Goal: Task Accomplishment & Management: Use online tool/utility

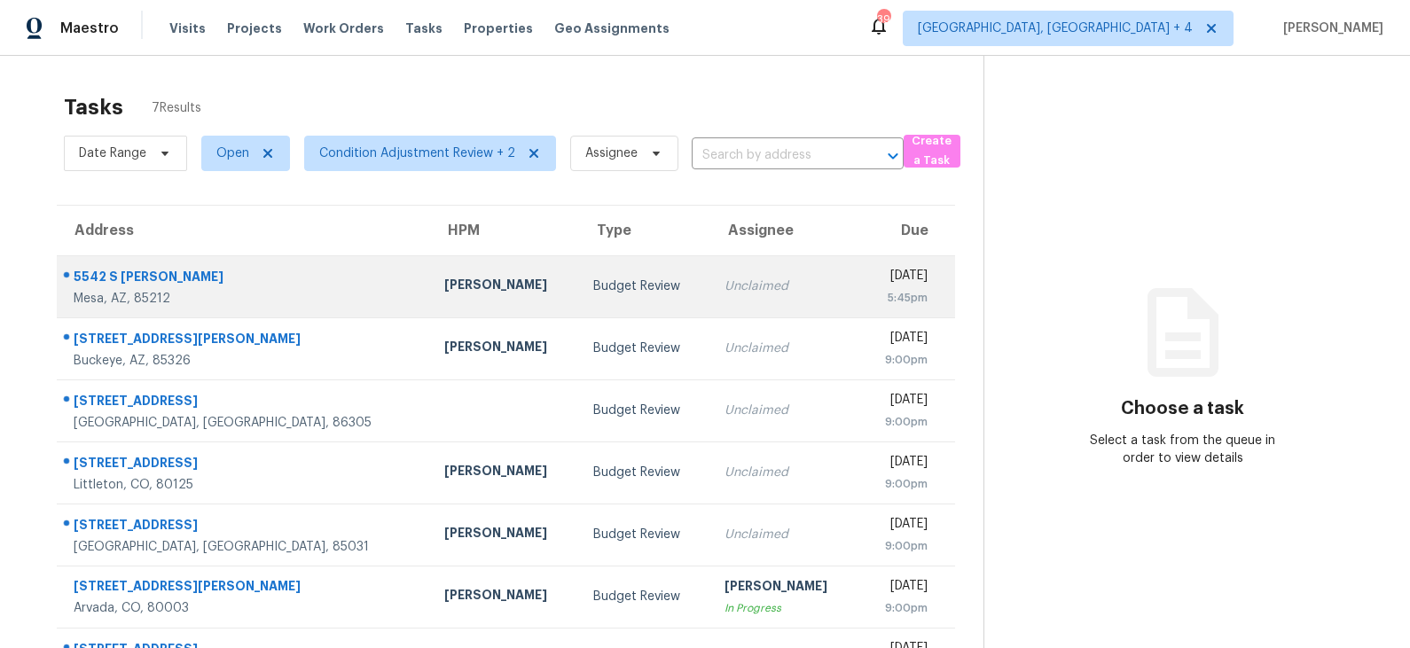
click at [579, 265] on td "Budget Review" at bounding box center [644, 286] width 131 height 62
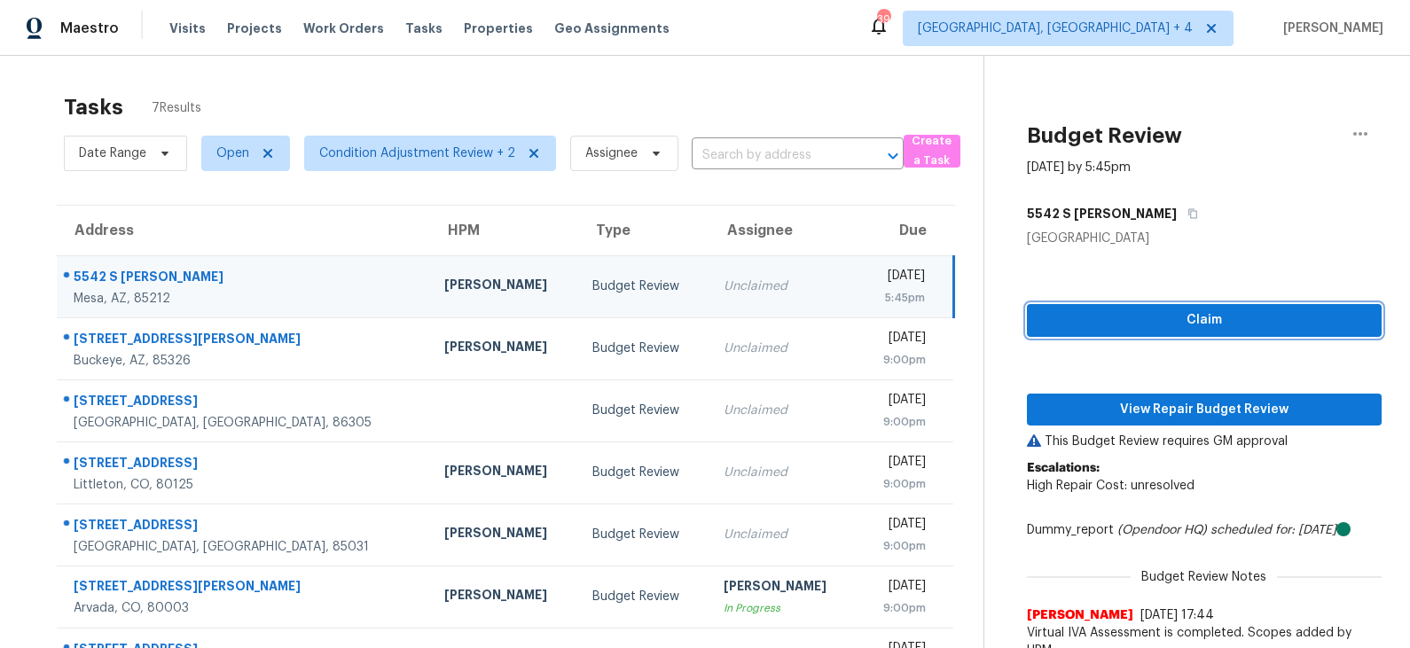
click at [1123, 325] on span "Claim" at bounding box center [1204, 321] width 326 height 22
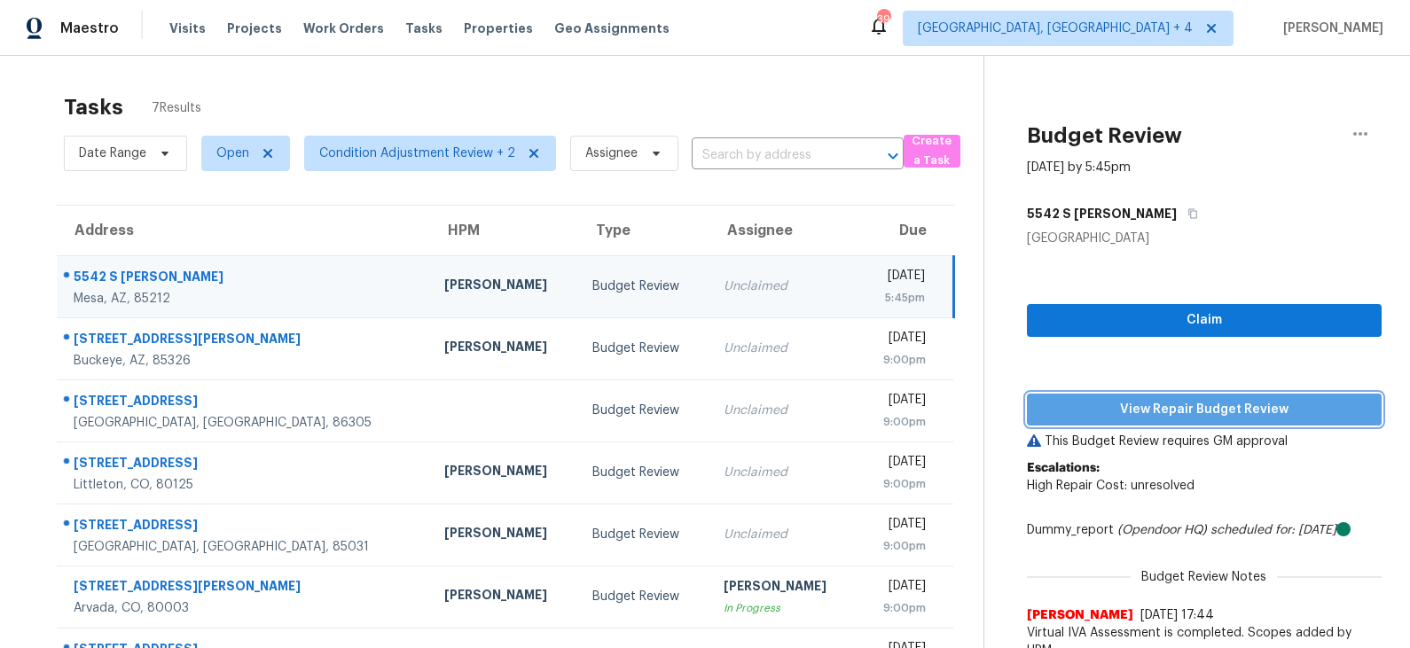
click at [1127, 410] on span "View Repair Budget Review" at bounding box center [1204, 410] width 326 height 22
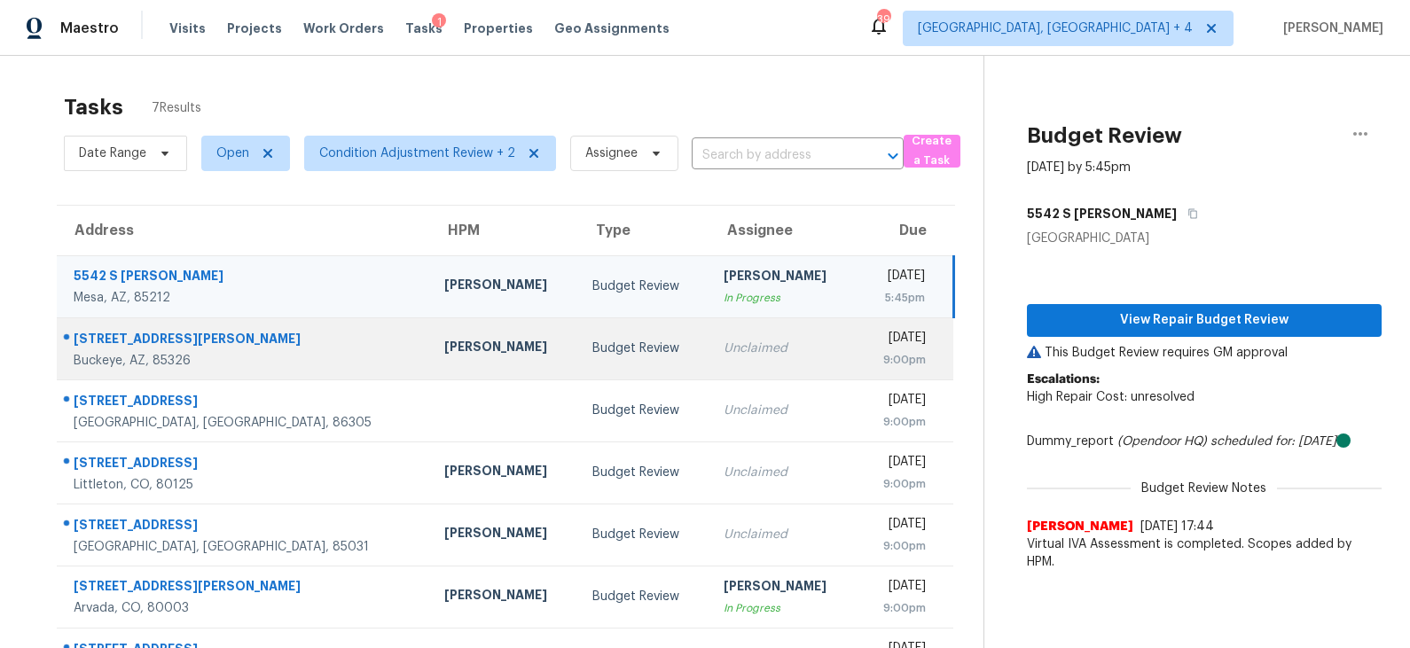
click at [578, 361] on td "Budget Review" at bounding box center [643, 349] width 130 height 62
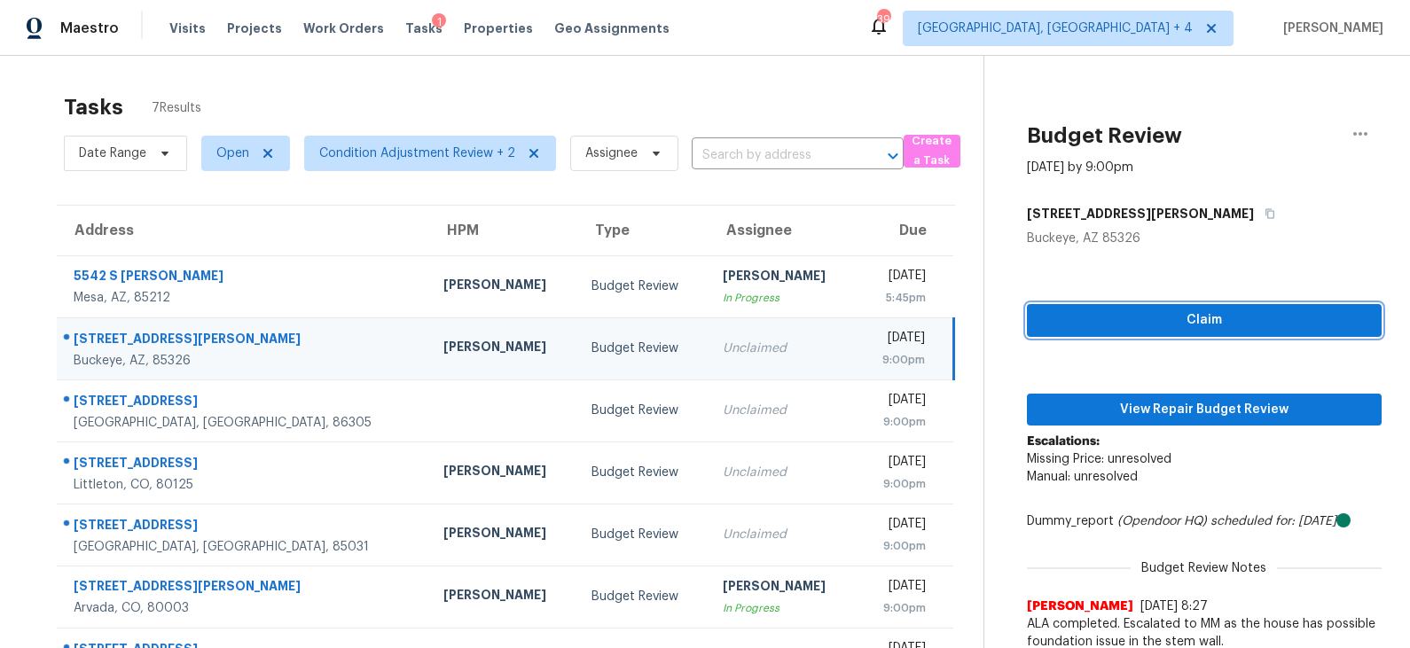
click at [1130, 311] on span "Claim" at bounding box center [1204, 321] width 326 height 22
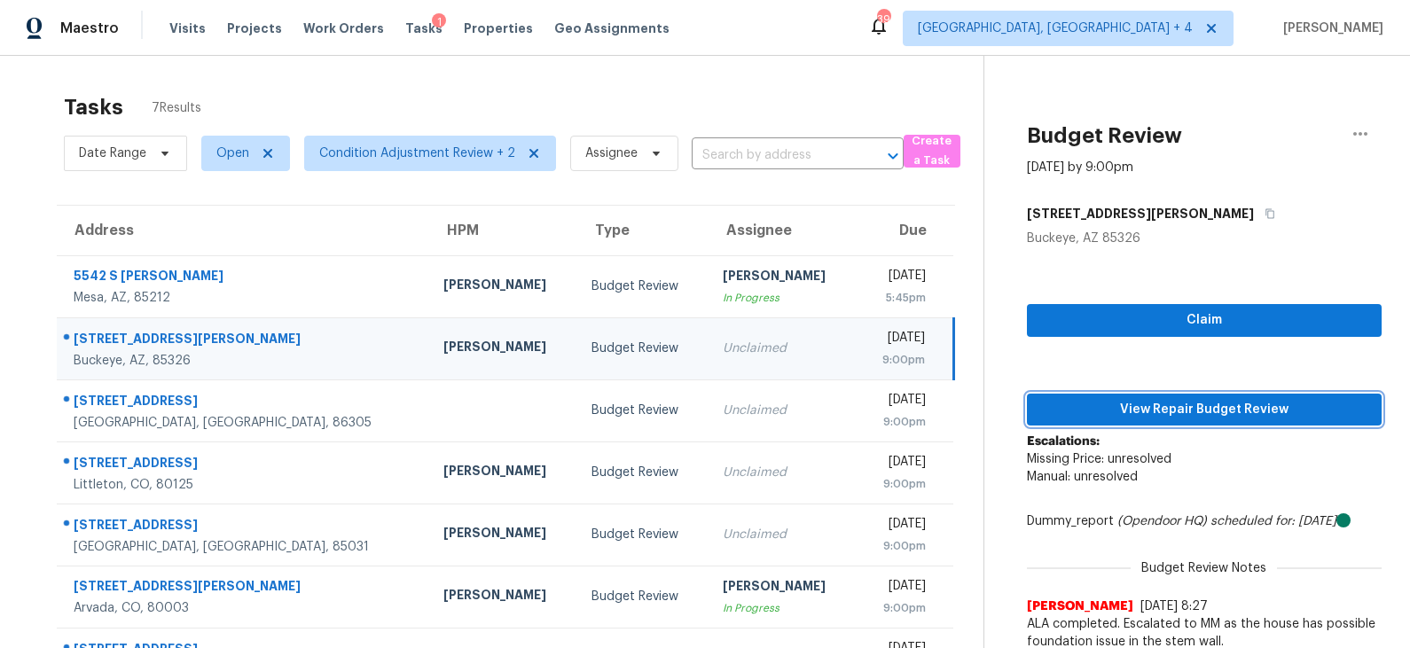
click at [1153, 415] on span "View Repair Budget Review" at bounding box center [1204, 410] width 326 height 22
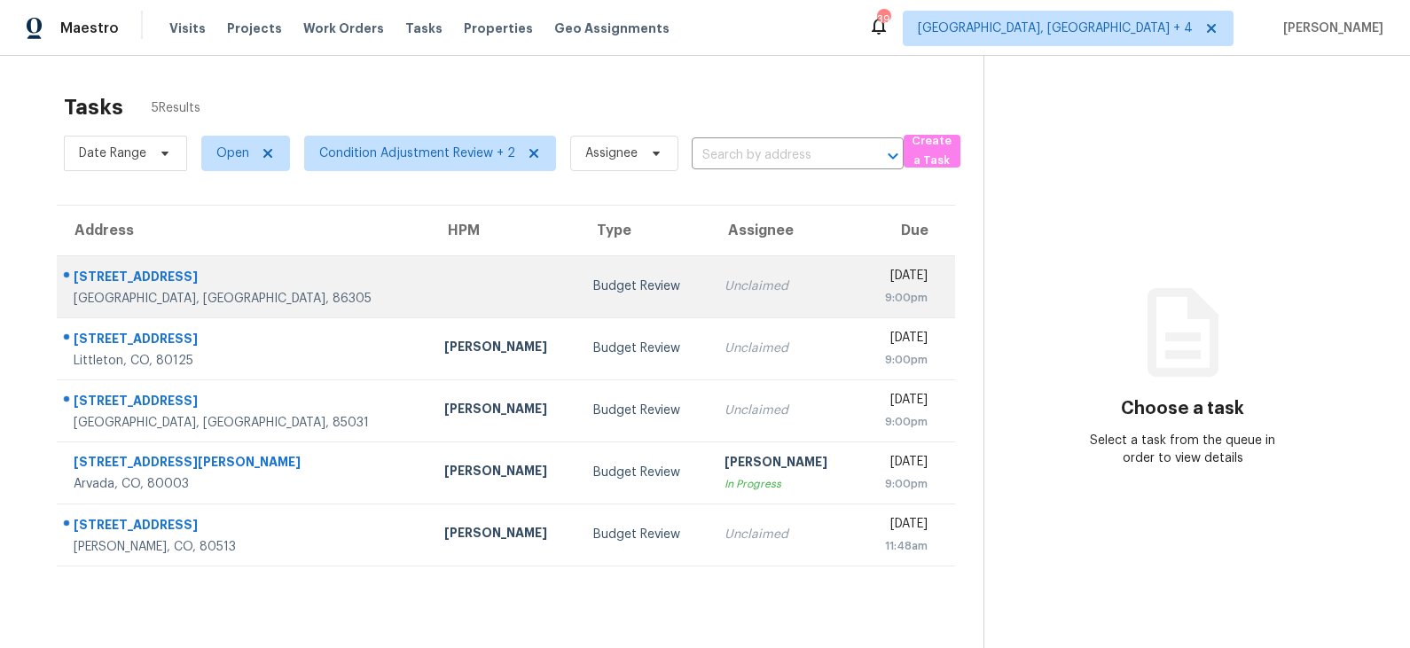
click at [593, 292] on div "Budget Review" at bounding box center [644, 287] width 103 height 18
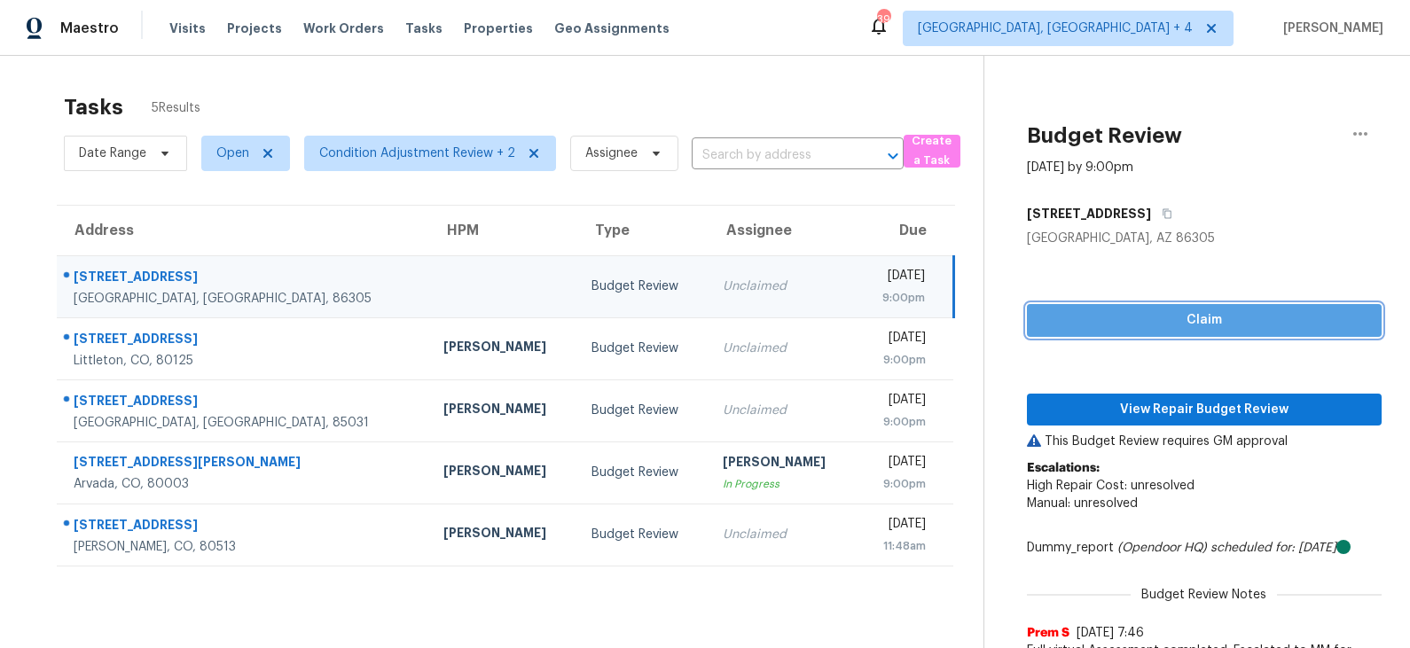
click at [1164, 324] on span "Claim" at bounding box center [1204, 321] width 326 height 22
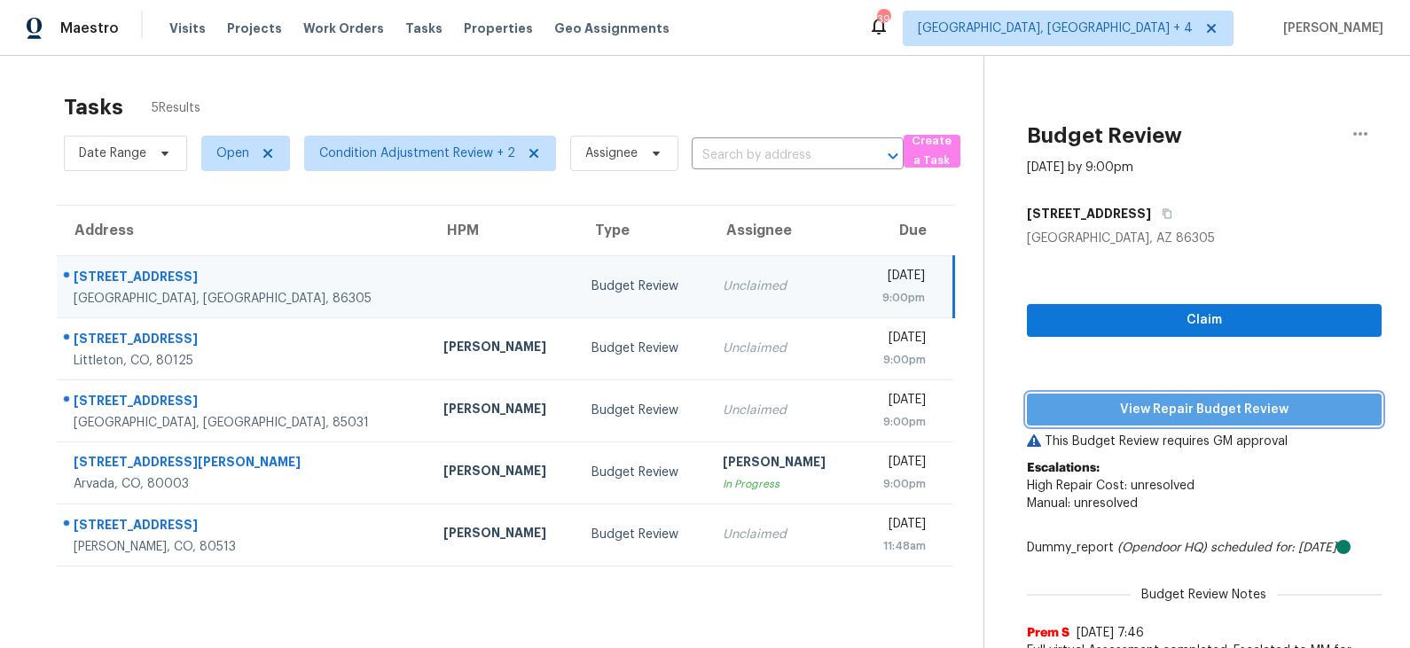
click at [1153, 418] on span "View Repair Budget Review" at bounding box center [1204, 410] width 326 height 22
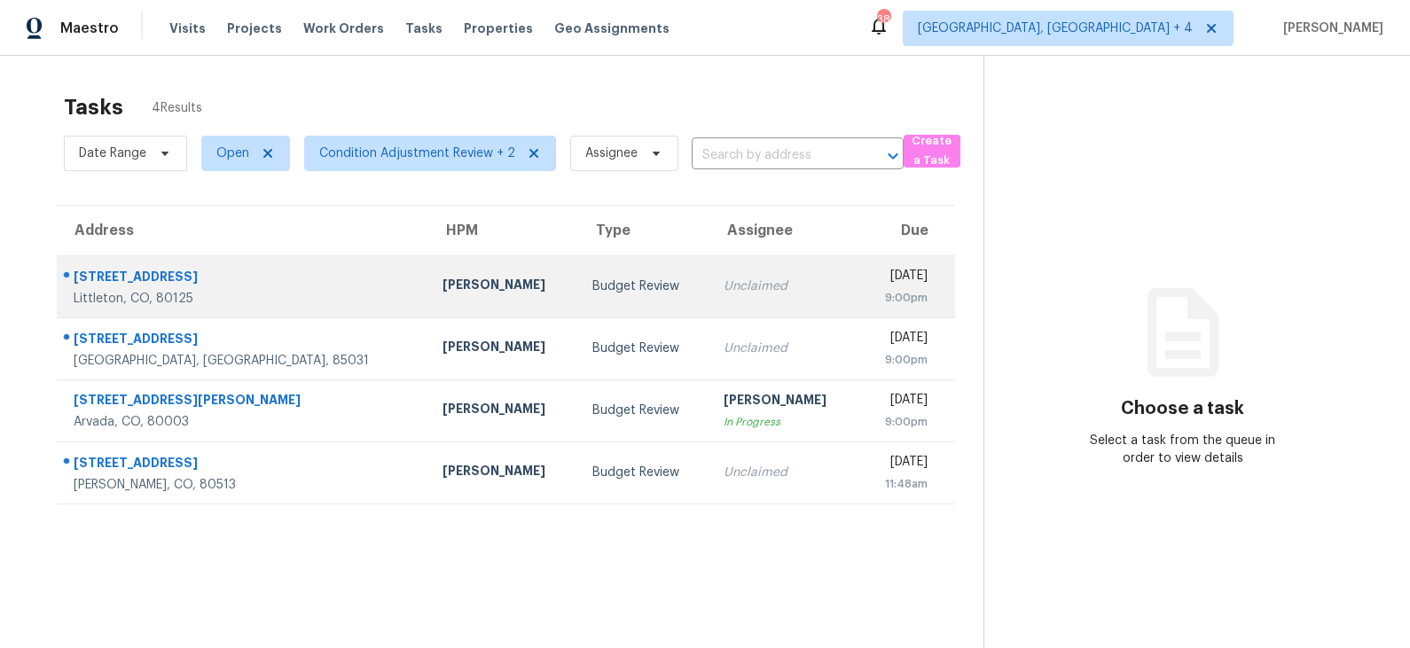
click at [578, 297] on td "Budget Review" at bounding box center [643, 286] width 131 height 62
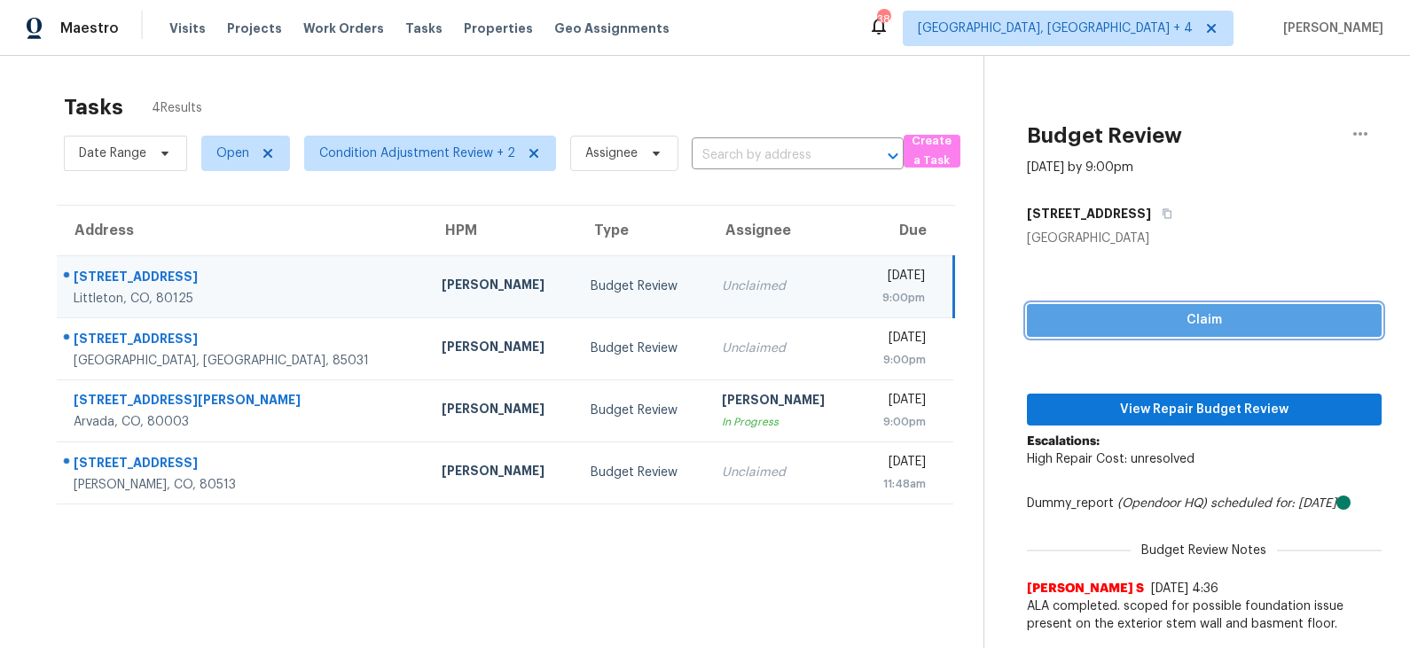
click at [1192, 325] on span "Claim" at bounding box center [1204, 321] width 326 height 22
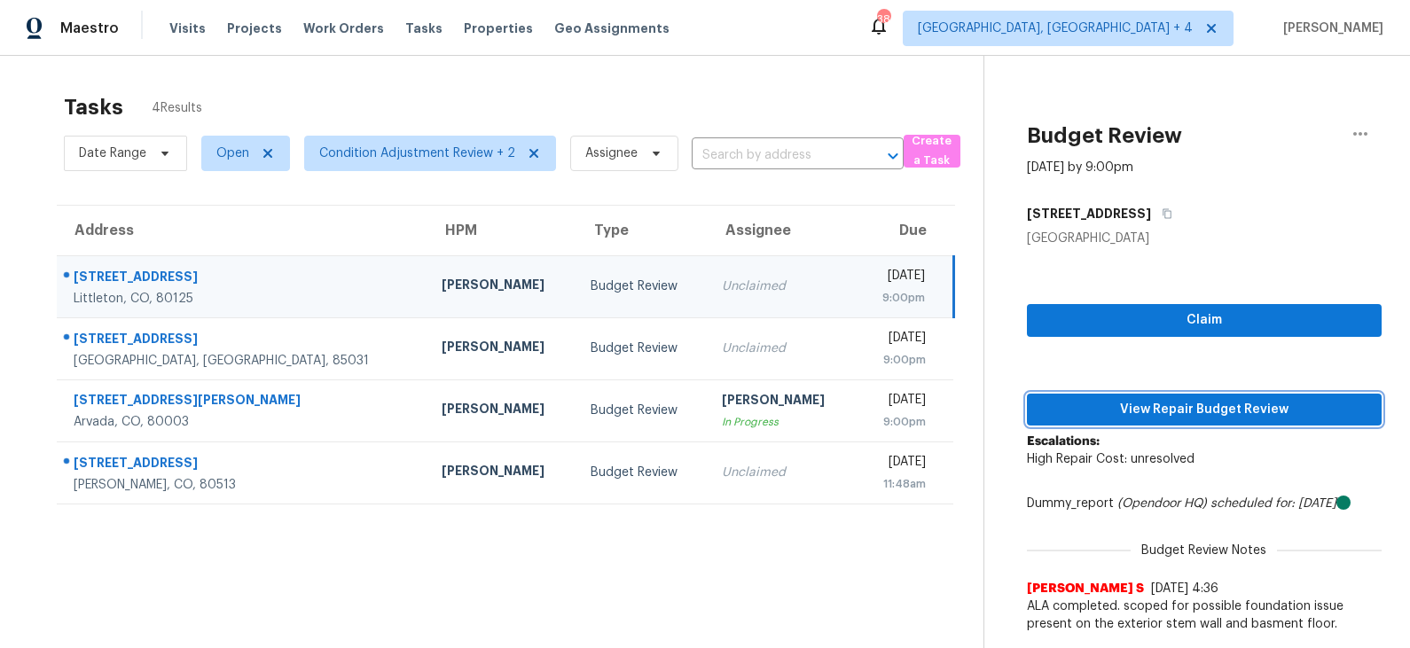
click at [1177, 404] on span "View Repair Budget Review" at bounding box center [1204, 410] width 326 height 22
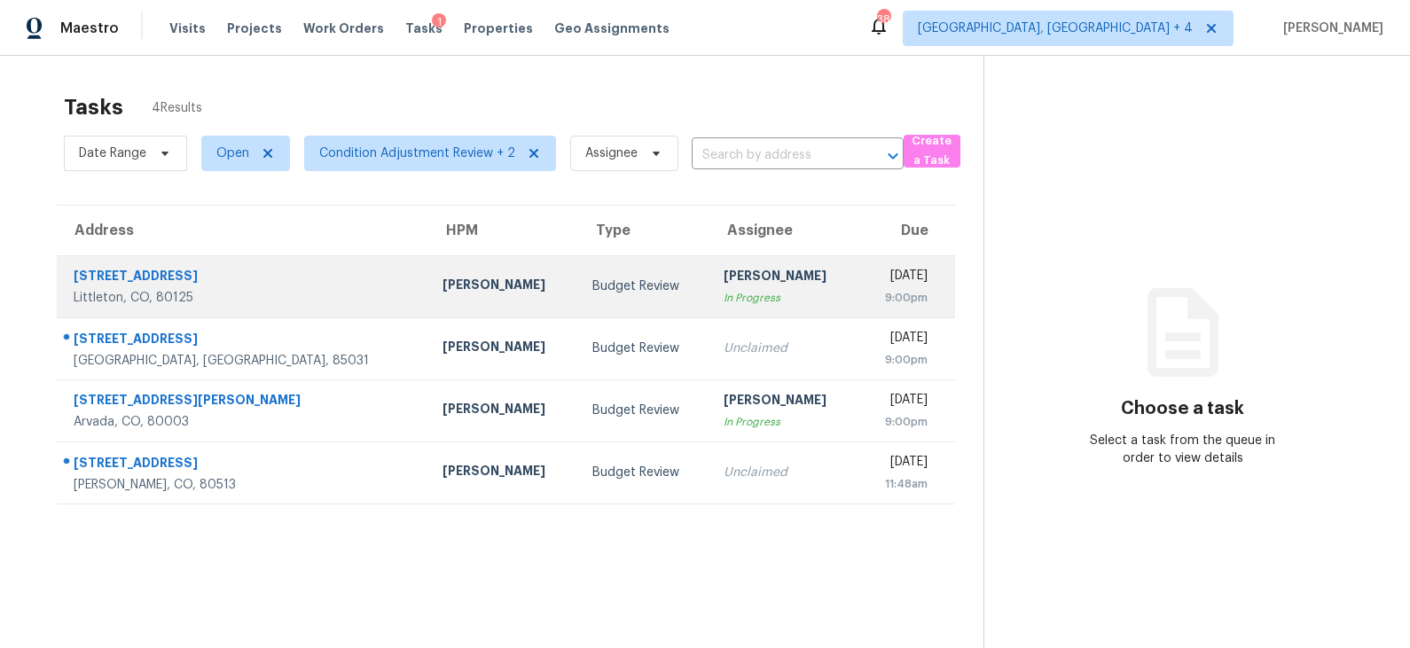
click at [585, 287] on td "Budget Review" at bounding box center [643, 286] width 131 height 62
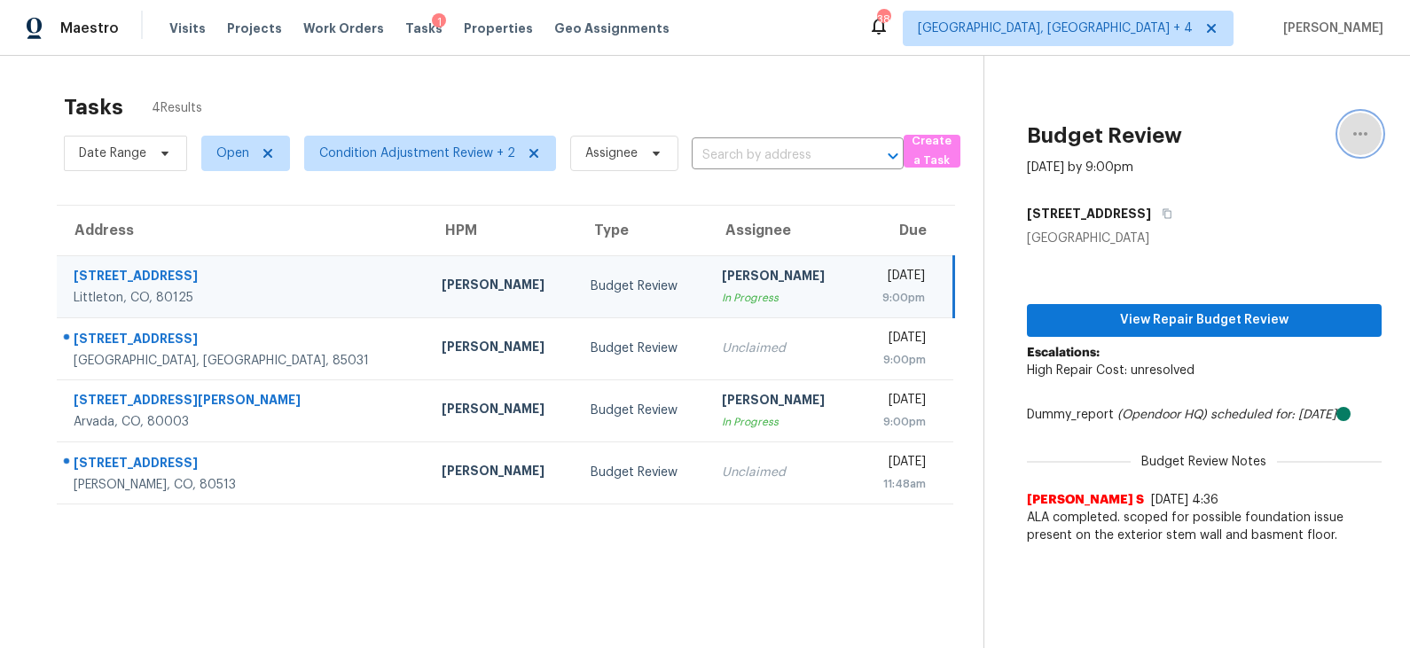
click at [1364, 135] on icon "button" at bounding box center [1360, 133] width 21 height 21
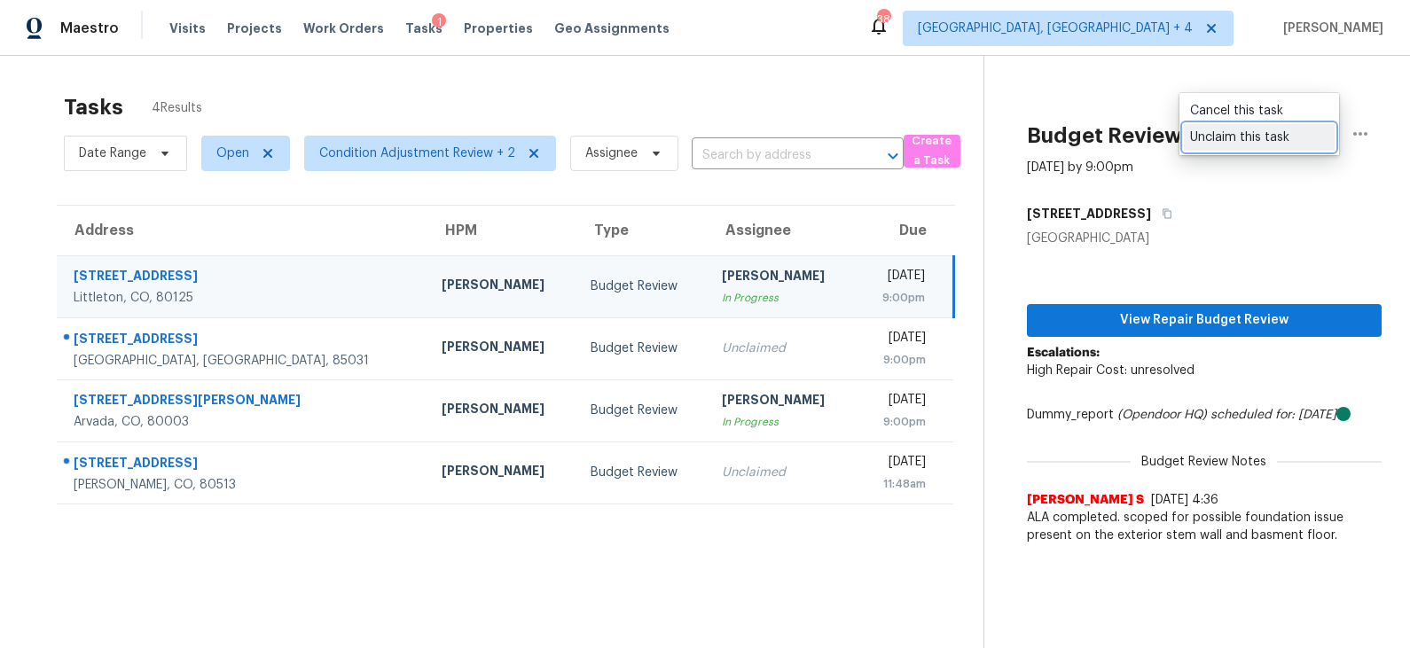
click at [1278, 141] on div "Unclaim this task" at bounding box center [1259, 138] width 138 height 18
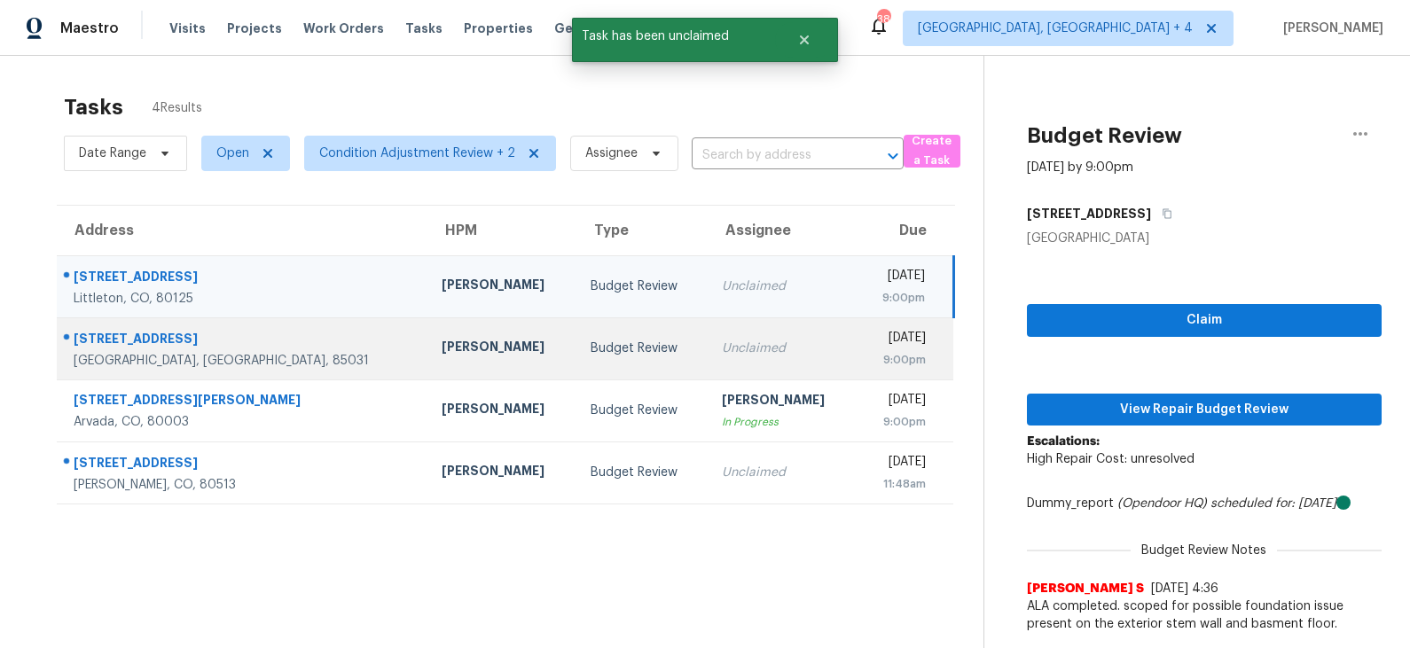
click at [708, 341] on td "Unclaimed" at bounding box center [782, 349] width 149 height 62
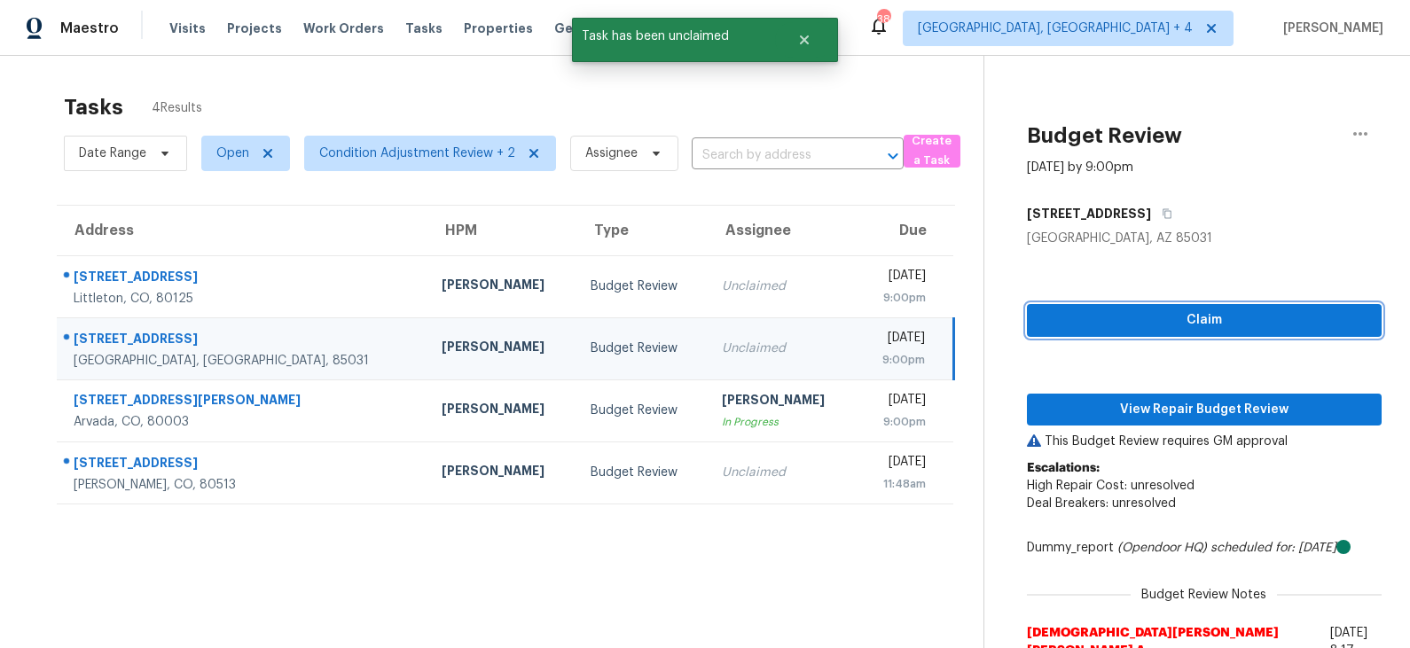
click at [1137, 326] on span "Claim" at bounding box center [1204, 321] width 326 height 22
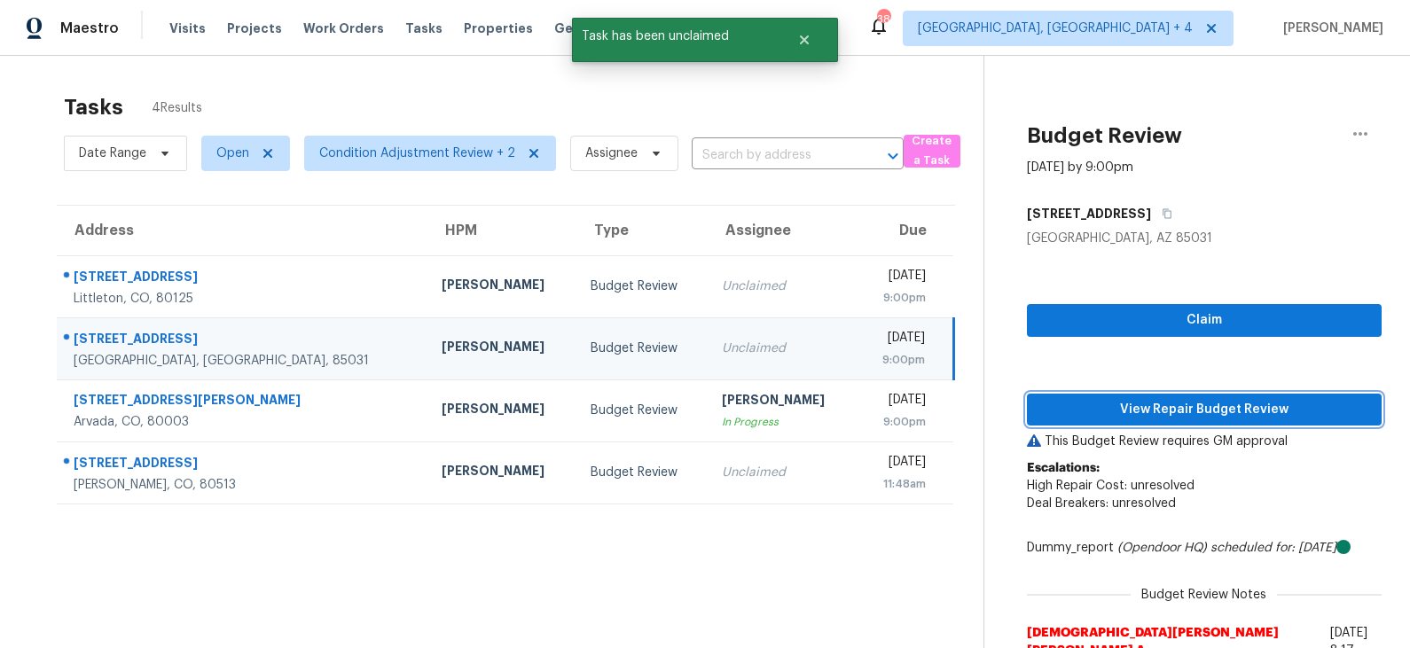
click at [1121, 413] on span "View Repair Budget Review" at bounding box center [1204, 410] width 326 height 22
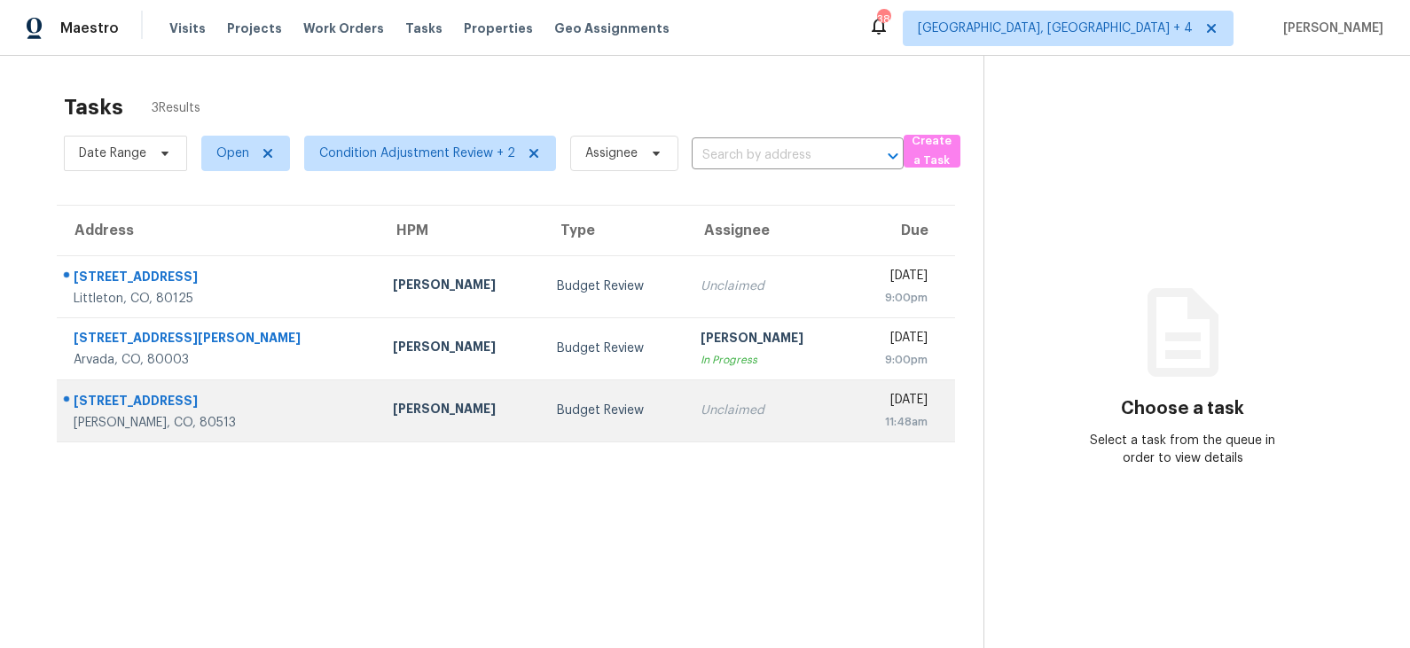
click at [543, 419] on td "Budget Review" at bounding box center [615, 411] width 144 height 62
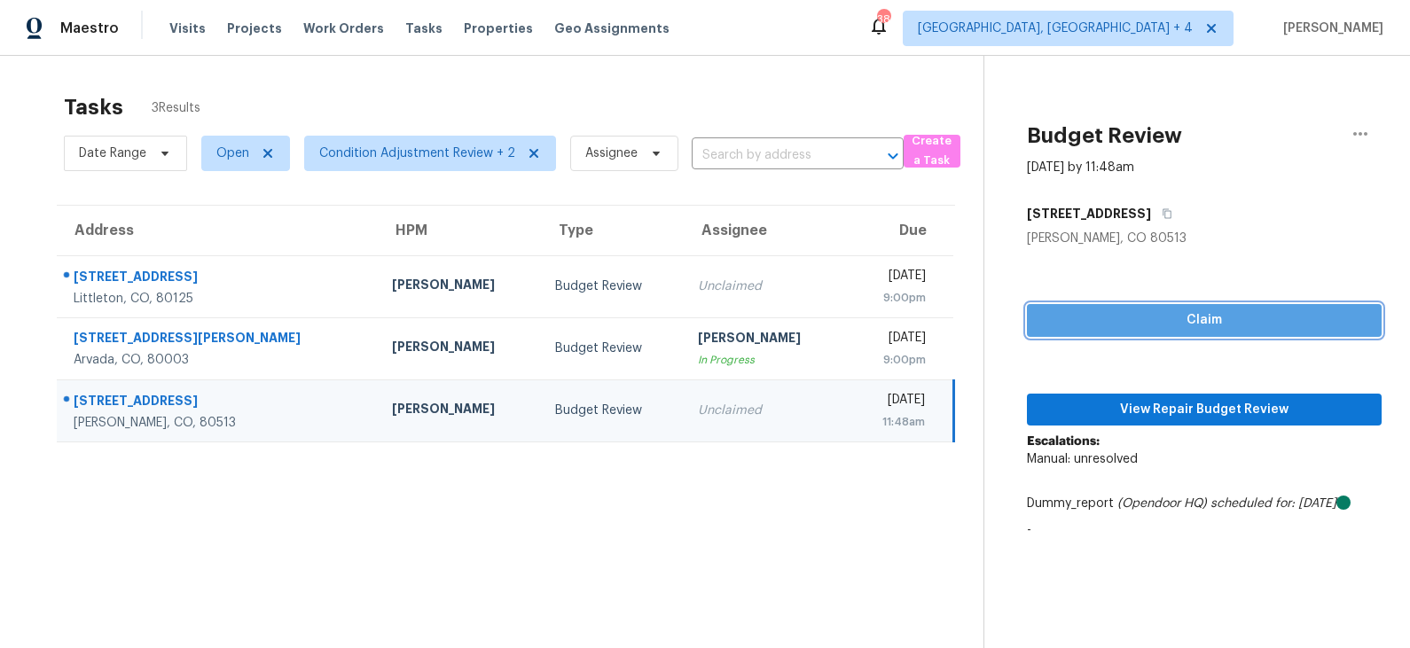
click at [1180, 321] on span "Claim" at bounding box center [1204, 321] width 326 height 22
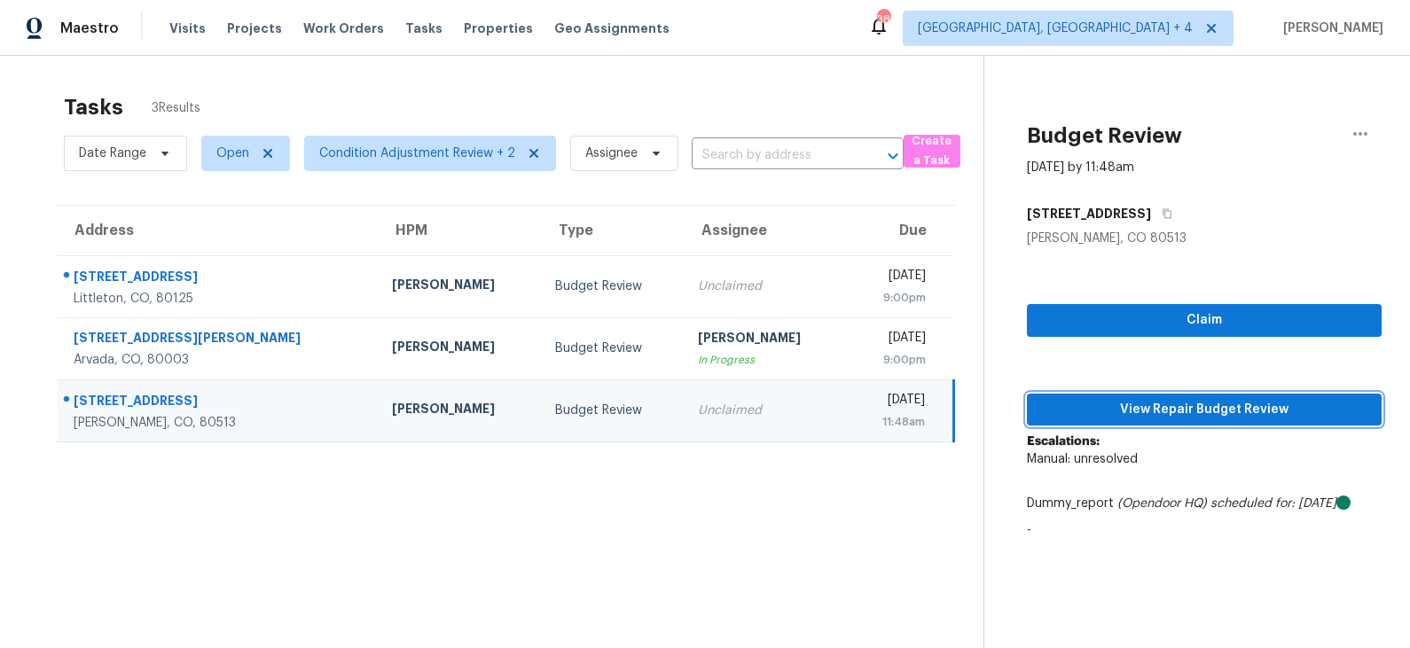
click at [1196, 407] on span "View Repair Budget Review" at bounding box center [1204, 410] width 326 height 22
